Goal: Task Accomplishment & Management: Use online tool/utility

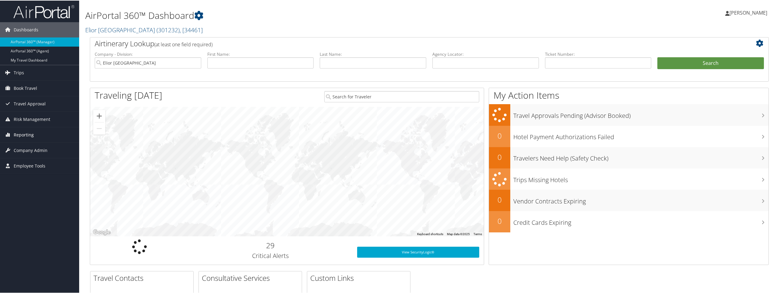
click at [26, 132] on span "Reporting" at bounding box center [24, 134] width 20 height 15
click at [25, 146] on link "Unused Tickets" at bounding box center [39, 146] width 79 height 9
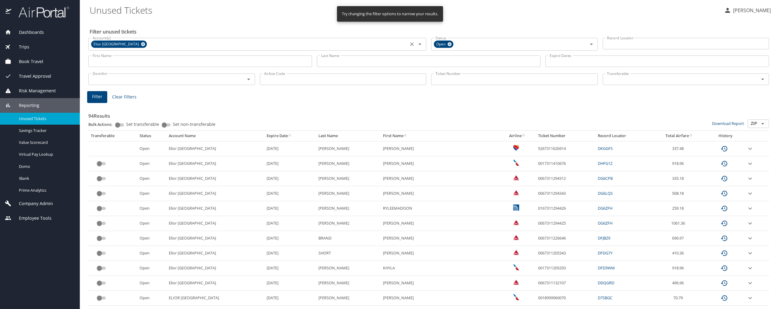
click at [141, 44] on icon at bounding box center [143, 44] width 5 height 7
click at [155, 43] on input "Account(s)" at bounding box center [248, 44] width 316 height 8
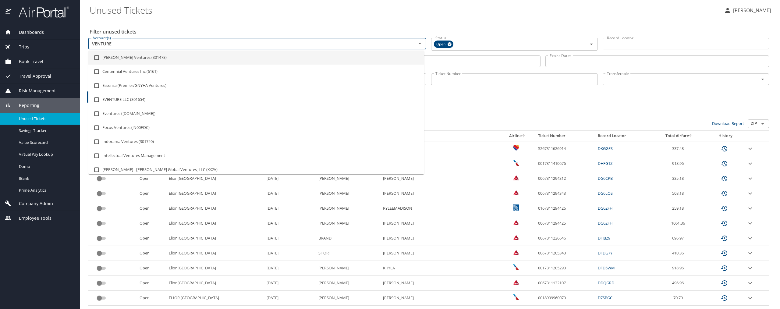
type input "VENTURE"
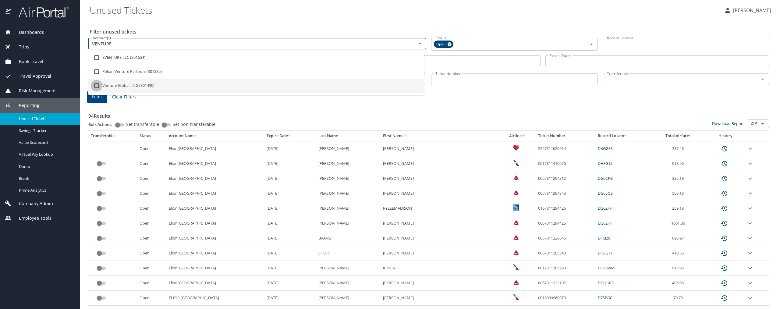
drag, startPoint x: 96, startPoint y: 85, endPoint x: 249, endPoint y: 110, distance: 155.5
click at [96, 85] on input "checkbox" at bounding box center [97, 86] width 12 height 12
checkbox input "true"
type input "VENTURE"
click at [249, 110] on h3 "94 Results" at bounding box center [428, 114] width 680 height 11
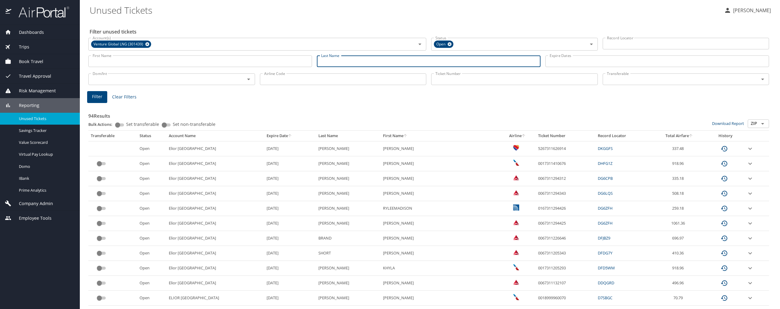
click at [389, 57] on input "Last Name" at bounding box center [429, 61] width 224 height 12
type input "[PERSON_NAME]"
click at [98, 96] on span "Filter" at bounding box center [97, 97] width 10 height 8
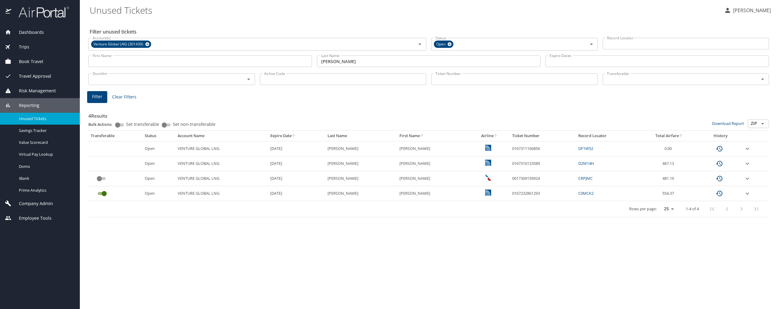
click at [192, 95] on div "Filter Clear Filters" at bounding box center [428, 97] width 683 height 12
drag, startPoint x: 532, startPoint y: 192, endPoint x: 500, endPoint y: 194, distance: 32.1
click at [510, 194] on td "0167232861293" at bounding box center [543, 193] width 66 height 15
copy td "0167232861293"
drag, startPoint x: 532, startPoint y: 165, endPoint x: 501, endPoint y: 169, distance: 31.3
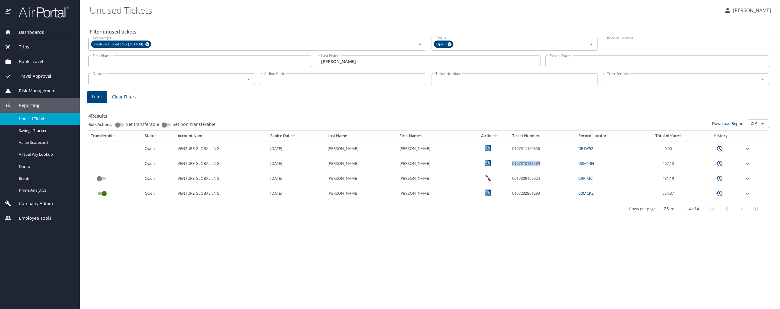
click at [510, 169] on td "0167310133589" at bounding box center [543, 163] width 66 height 15
drag, startPoint x: 537, startPoint y: 163, endPoint x: 501, endPoint y: 164, distance: 36.0
click at [510, 164] on td "0167310133589" at bounding box center [543, 163] width 66 height 15
copy td "0167310133589"
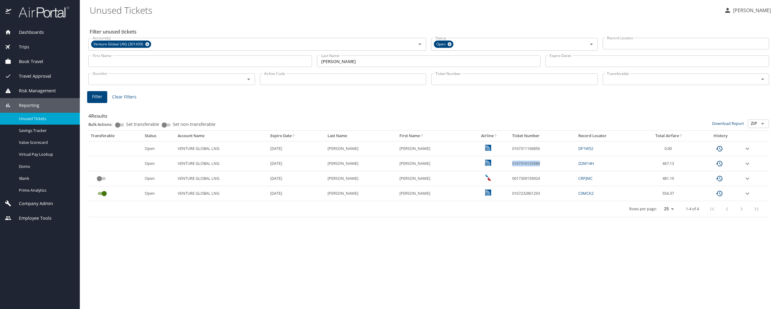
drag, startPoint x: 740, startPoint y: 76, endPoint x: 730, endPoint y: 81, distance: 11.6
click at [740, 76] on input "Transferable" at bounding box center [676, 79] width 145 height 8
drag, startPoint x: 535, startPoint y: 195, endPoint x: 502, endPoint y: 196, distance: 33.5
click at [510, 196] on td "0167232861293" at bounding box center [543, 193] width 66 height 15
copy td "0167232861293"
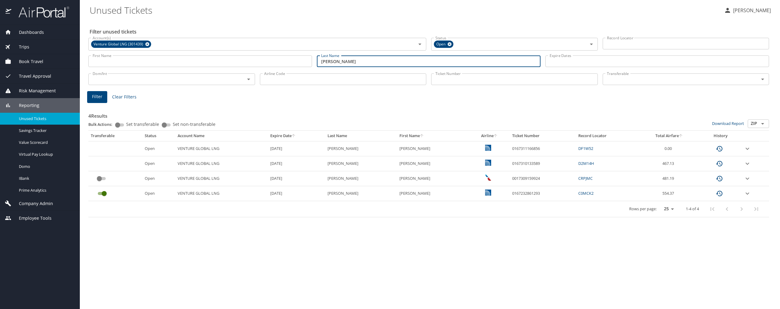
drag, startPoint x: 359, startPoint y: 62, endPoint x: 289, endPoint y: 55, distance: 69.8
click at [289, 55] on div "First Name First Name Last Name [PERSON_NAME] Last Name Expire Dates Expire Dat…" at bounding box center [428, 62] width 685 height 22
click at [282, 85] on input "Airline Code" at bounding box center [343, 79] width 167 height 12
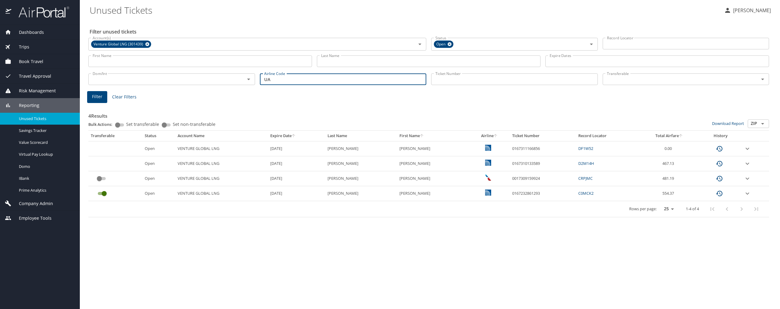
type input "UA"
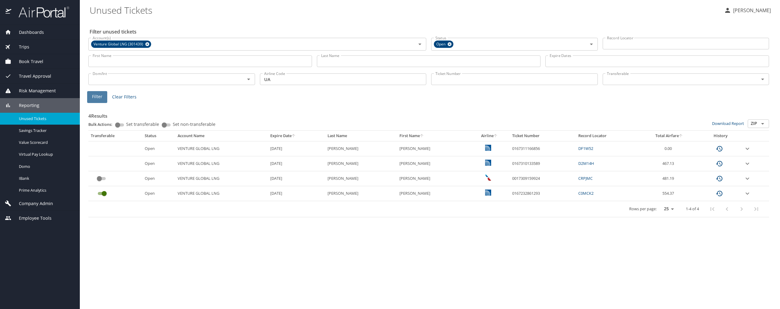
click at [99, 94] on span "Filter" at bounding box center [97, 97] width 10 height 8
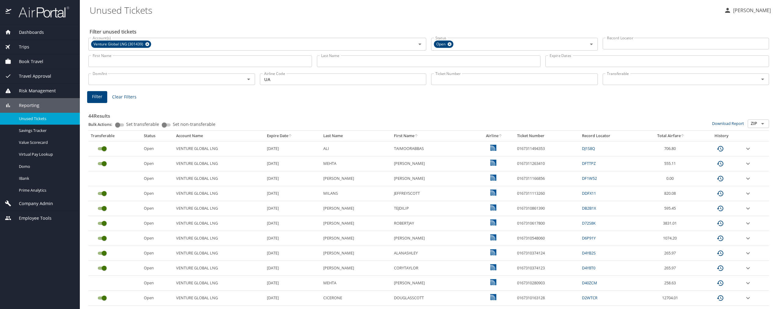
click at [290, 136] on icon "sort" at bounding box center [290, 135] width 5 height 5
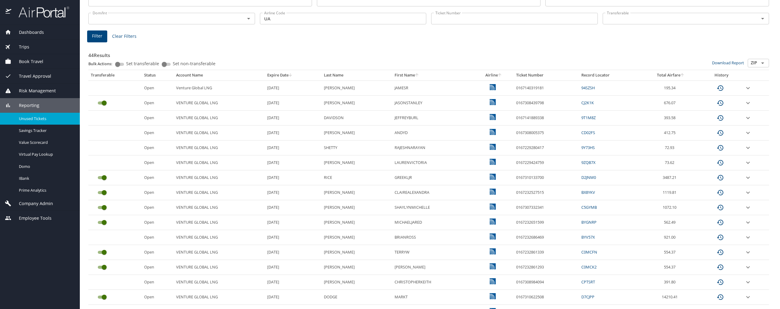
scroll to position [61, 0]
click at [679, 73] on icon "sort" at bounding box center [681, 74] width 5 height 5
click at [124, 175] on td "custom pagination table" at bounding box center [114, 177] width 53 height 15
drag, startPoint x: 538, startPoint y: 237, endPoint x: 513, endPoint y: 238, distance: 24.4
click at [514, 240] on td "0167308796492" at bounding box center [546, 237] width 65 height 15
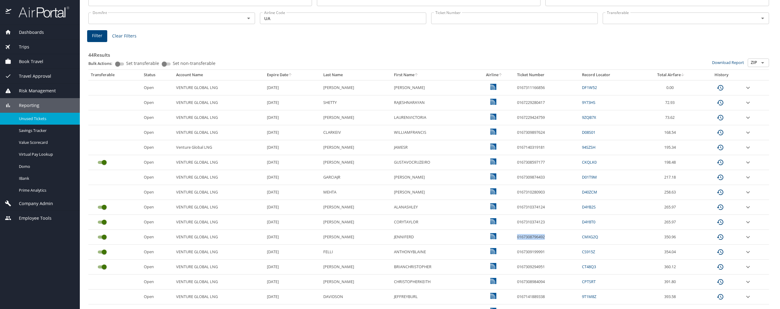
copy td "0167308796492"
click at [246, 263] on LNG "VENTURE GLOBAL LNG" at bounding box center [219, 266] width 91 height 15
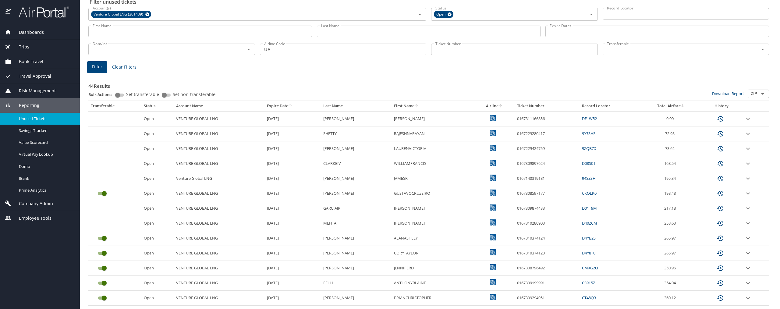
scroll to position [0, 0]
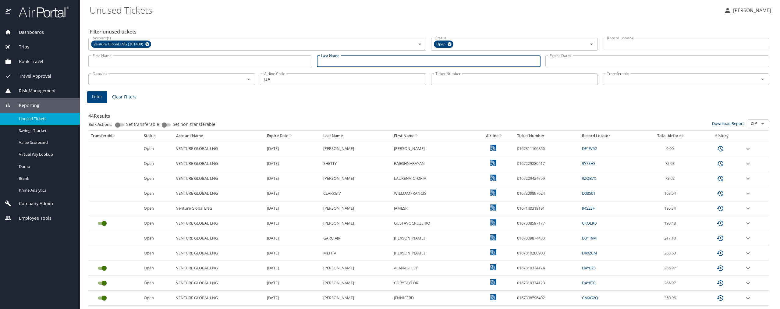
click at [348, 64] on input "Last Name" at bounding box center [429, 61] width 224 height 12
type input "[PERSON_NAME]"
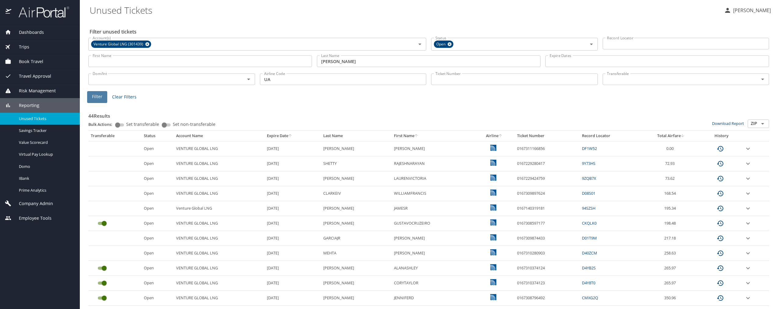
click at [100, 96] on span "Filter" at bounding box center [97, 97] width 10 height 8
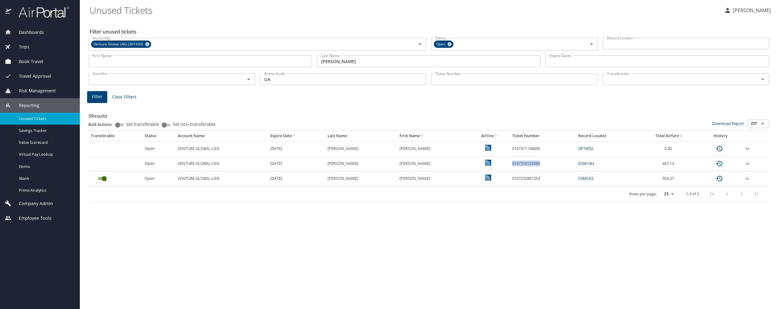
drag, startPoint x: 533, startPoint y: 163, endPoint x: 499, endPoint y: 165, distance: 34.2
click at [510, 165] on td "0167310133589" at bounding box center [543, 163] width 66 height 15
copy td "0167310133589"
click at [209, 87] on div "Dom/Int Dom/Int" at bounding box center [171, 79] width 171 height 20
